Goal: Transaction & Acquisition: Download file/media

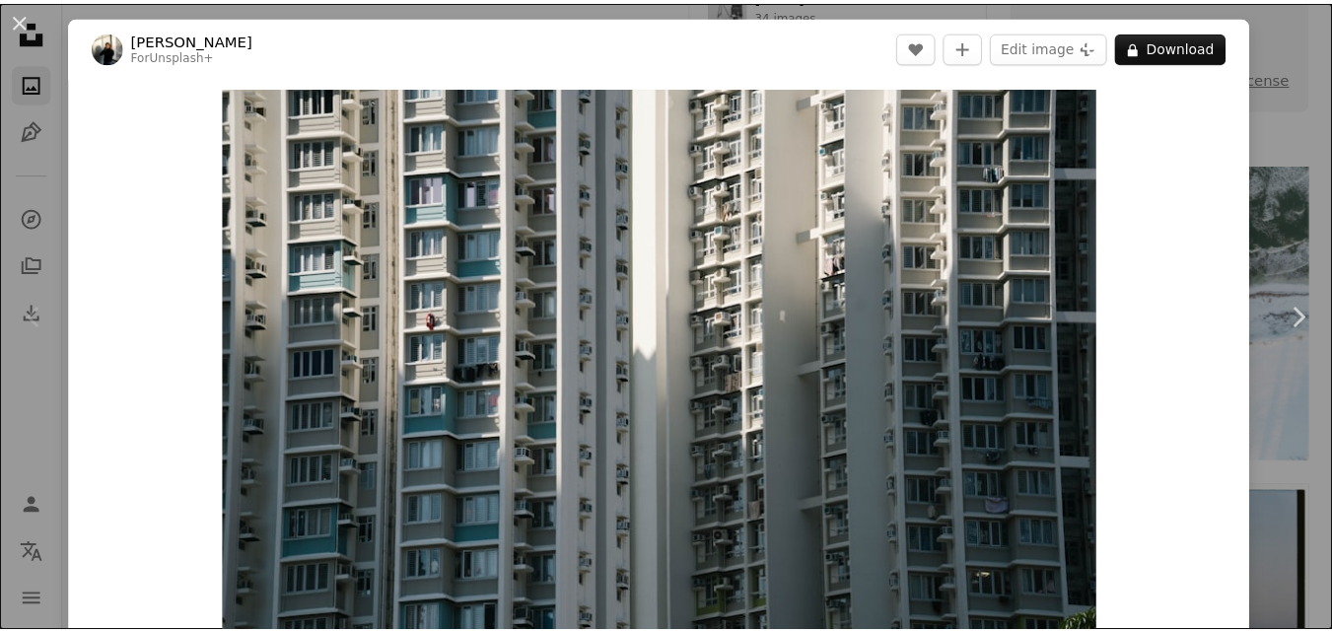
scroll to position [362, 0]
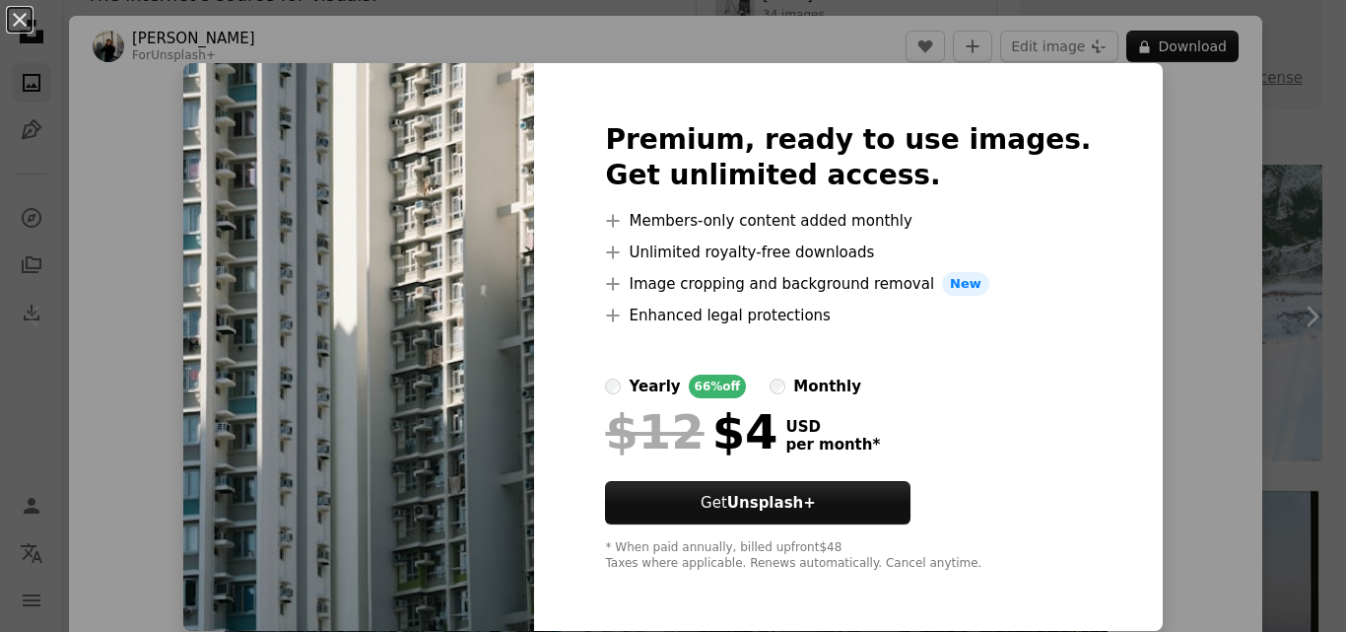
click at [964, 289] on span "New" at bounding box center [965, 284] width 47 height 24
click at [21, 13] on button "An X shape" at bounding box center [20, 20] width 24 height 24
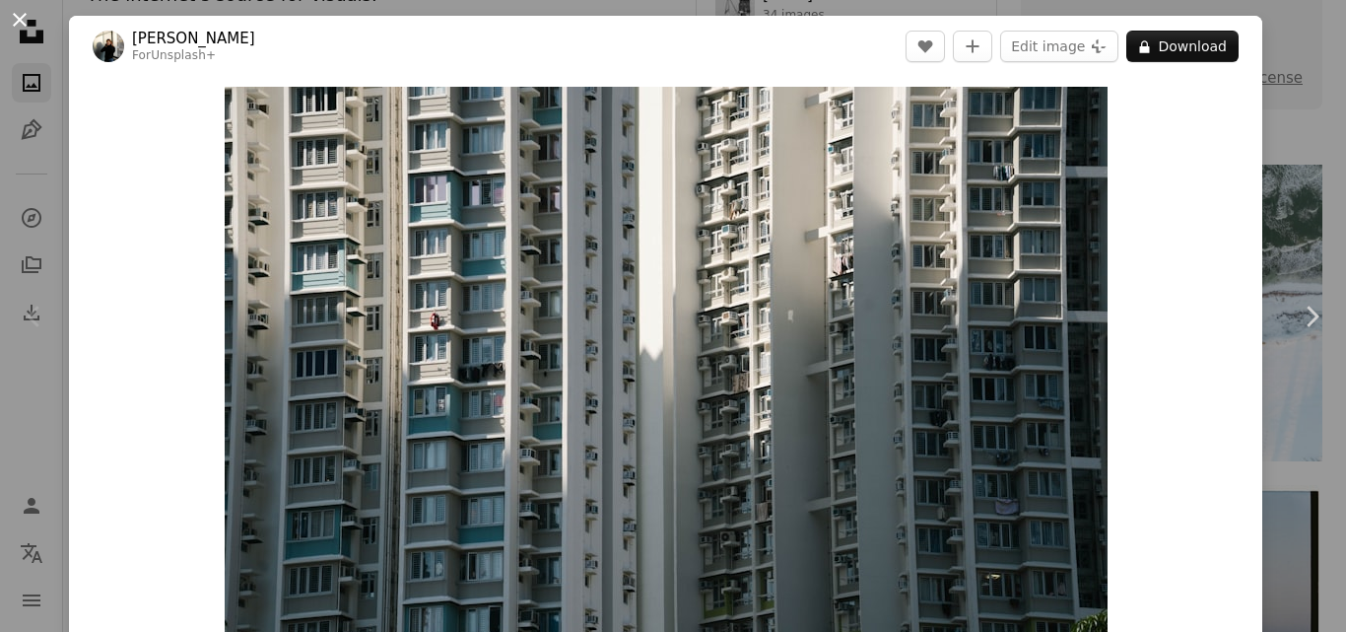
click at [15, 14] on button "An X shape" at bounding box center [20, 20] width 24 height 24
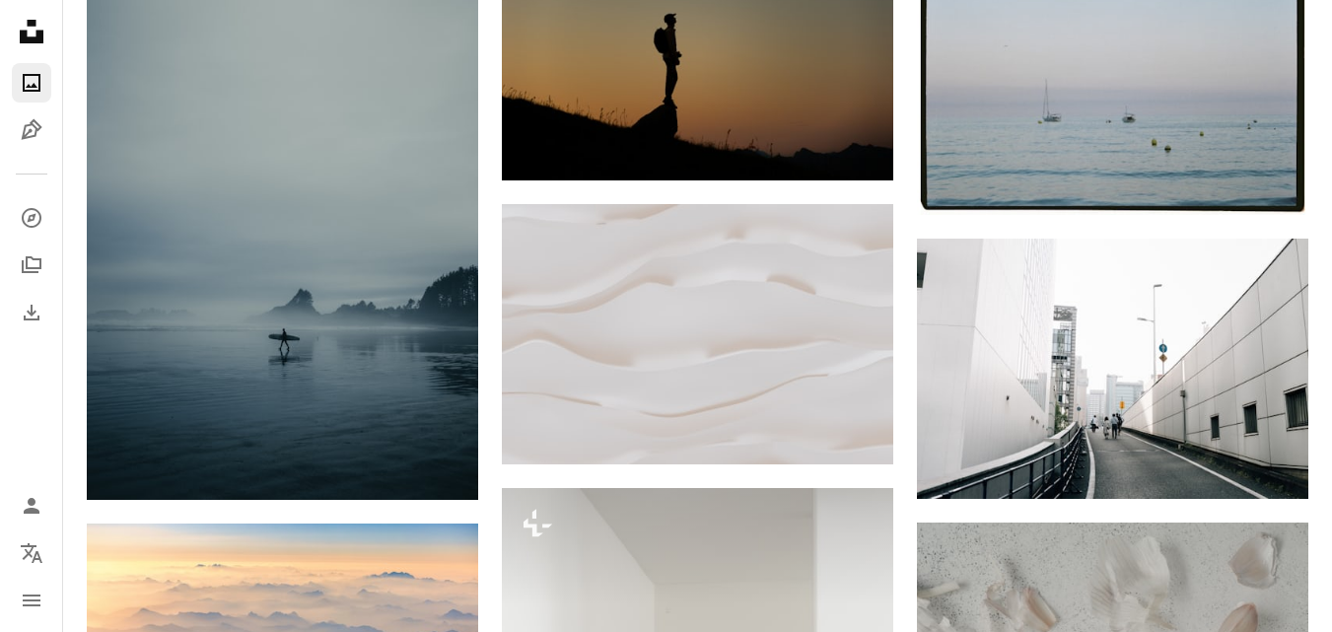
scroll to position [894, 0]
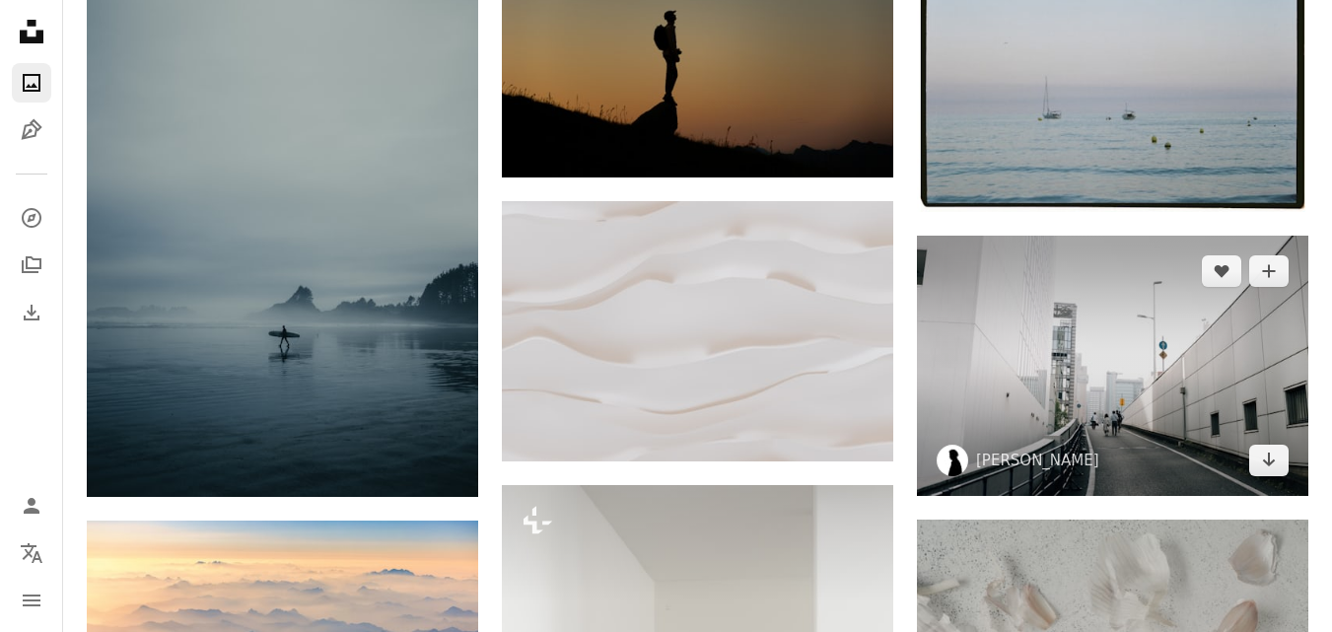
click at [1128, 344] on img at bounding box center [1112, 366] width 391 height 260
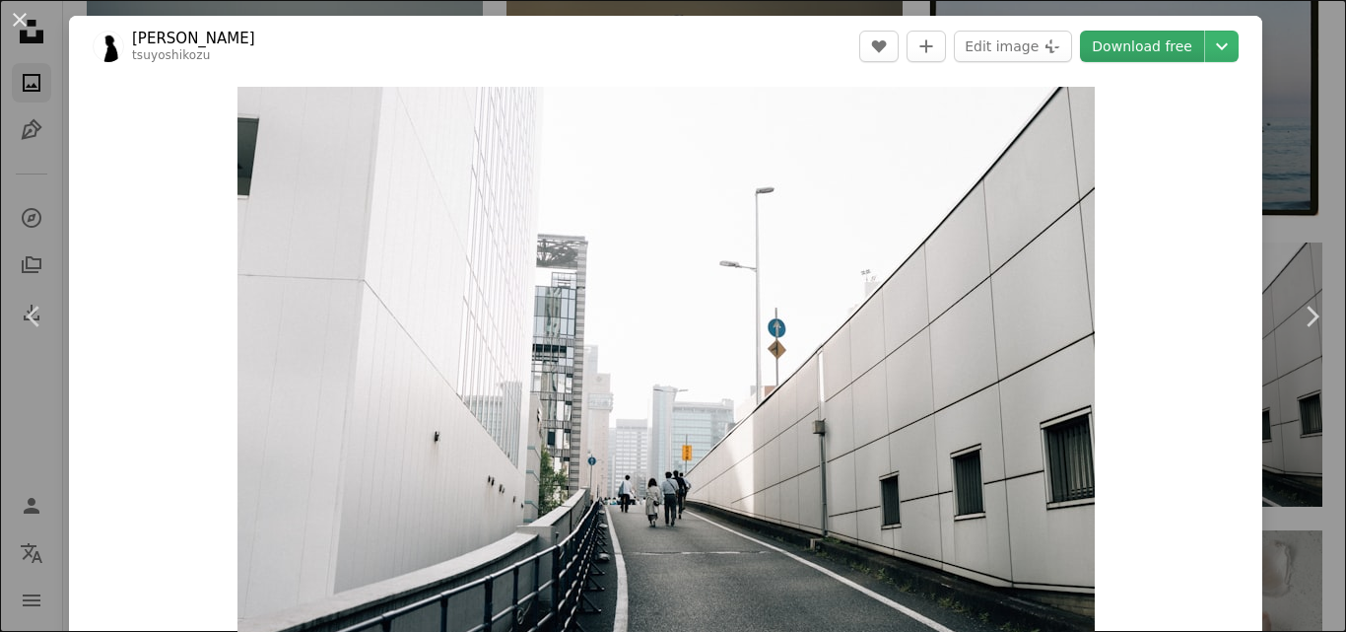
click at [1127, 34] on link "Download free" at bounding box center [1142, 47] width 124 height 32
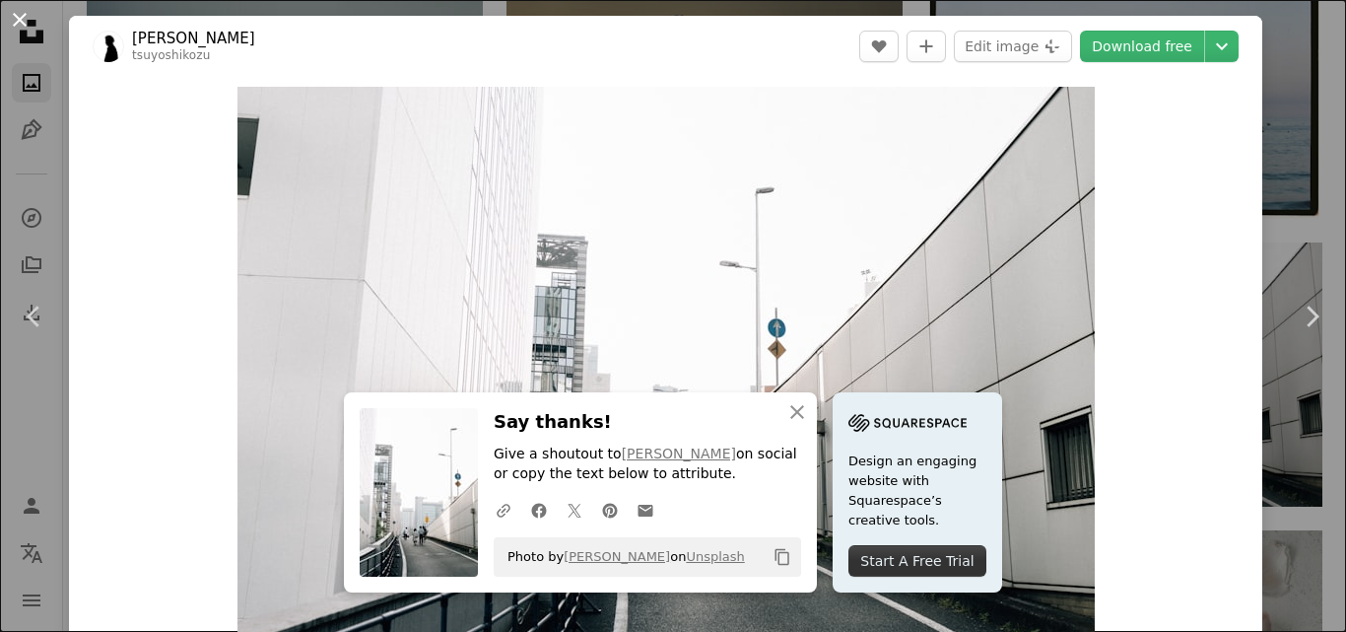
click at [21, 26] on button "An X shape" at bounding box center [20, 20] width 24 height 24
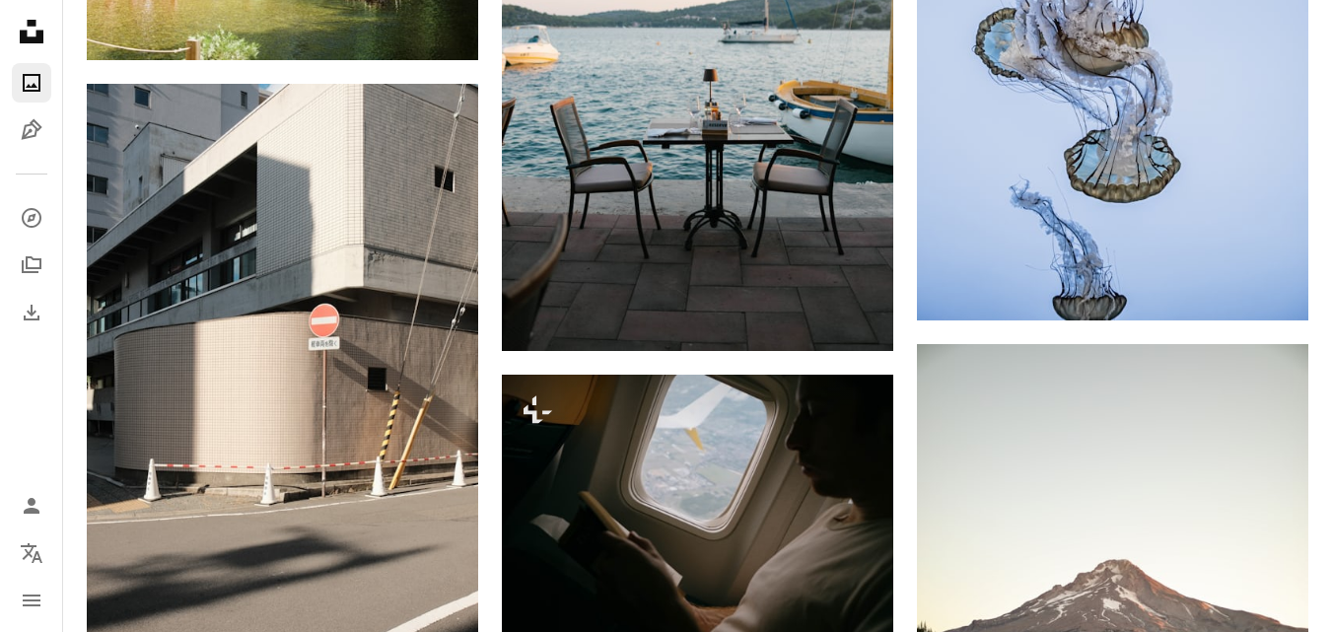
scroll to position [2274, 0]
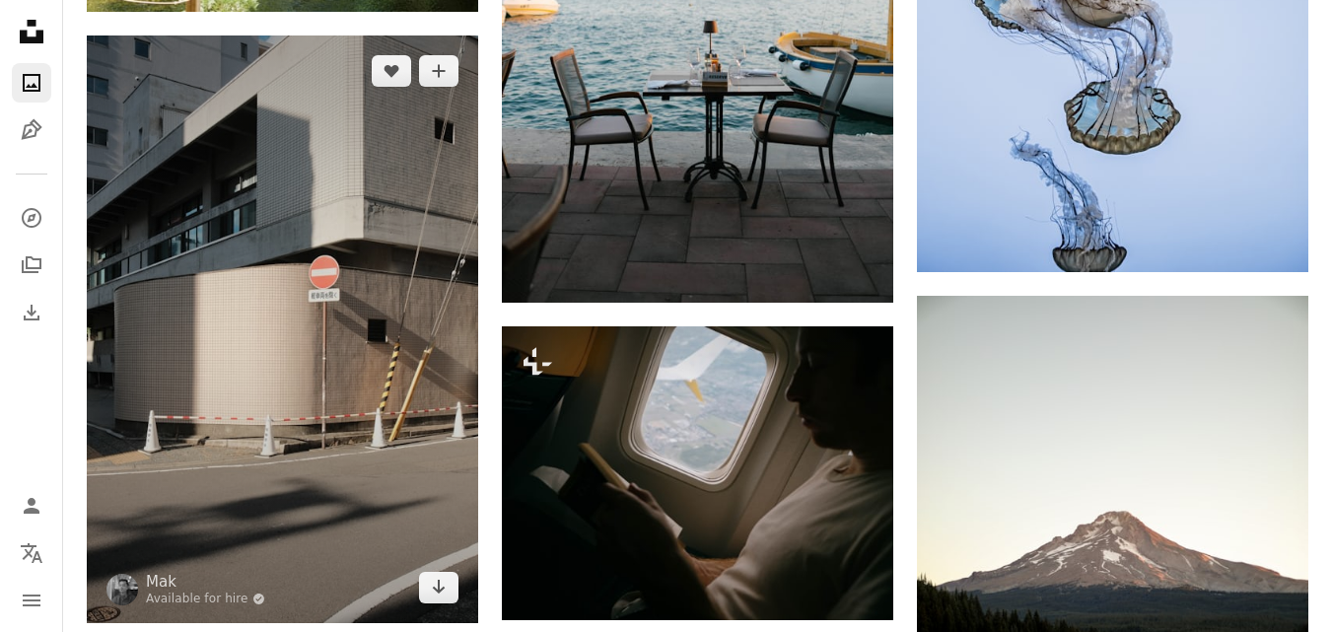
click at [427, 296] on img at bounding box center [282, 328] width 391 height 587
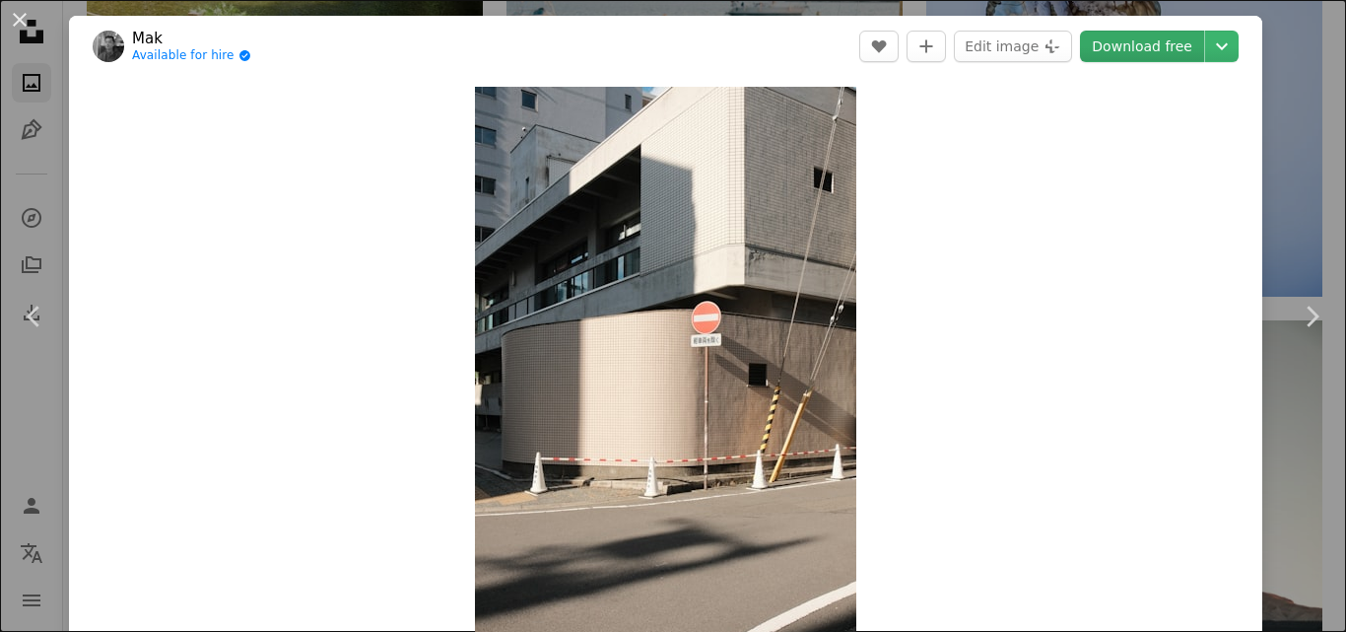
click at [1166, 44] on link "Download free" at bounding box center [1142, 47] width 124 height 32
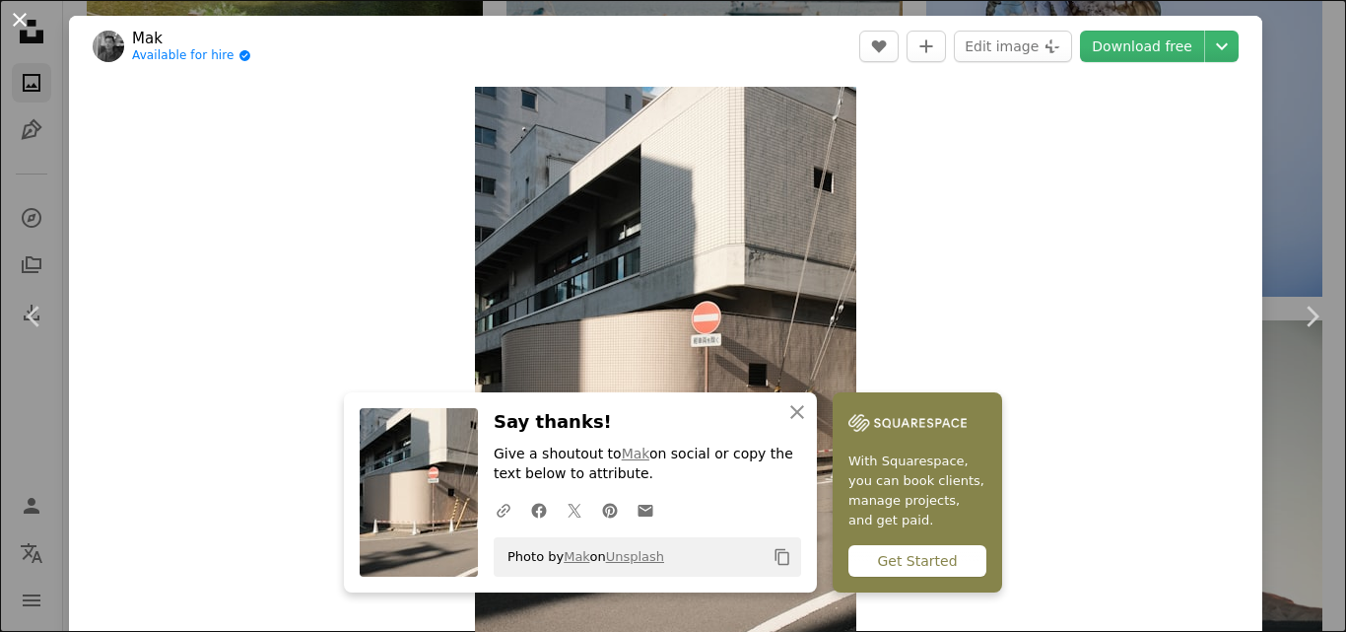
click at [8, 14] on button "An X shape" at bounding box center [20, 20] width 24 height 24
